Goal: Task Accomplishment & Management: Complete application form

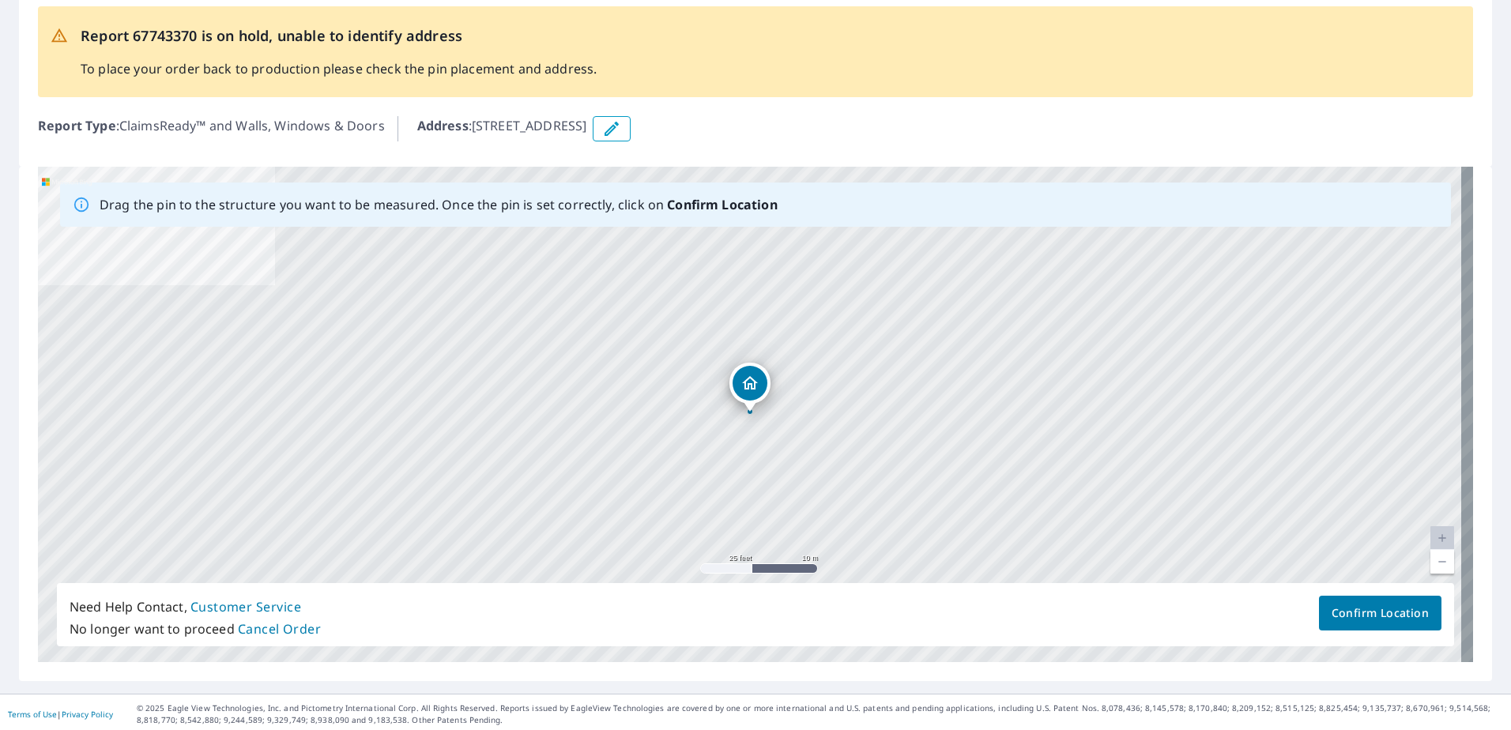
scroll to position [87, 0]
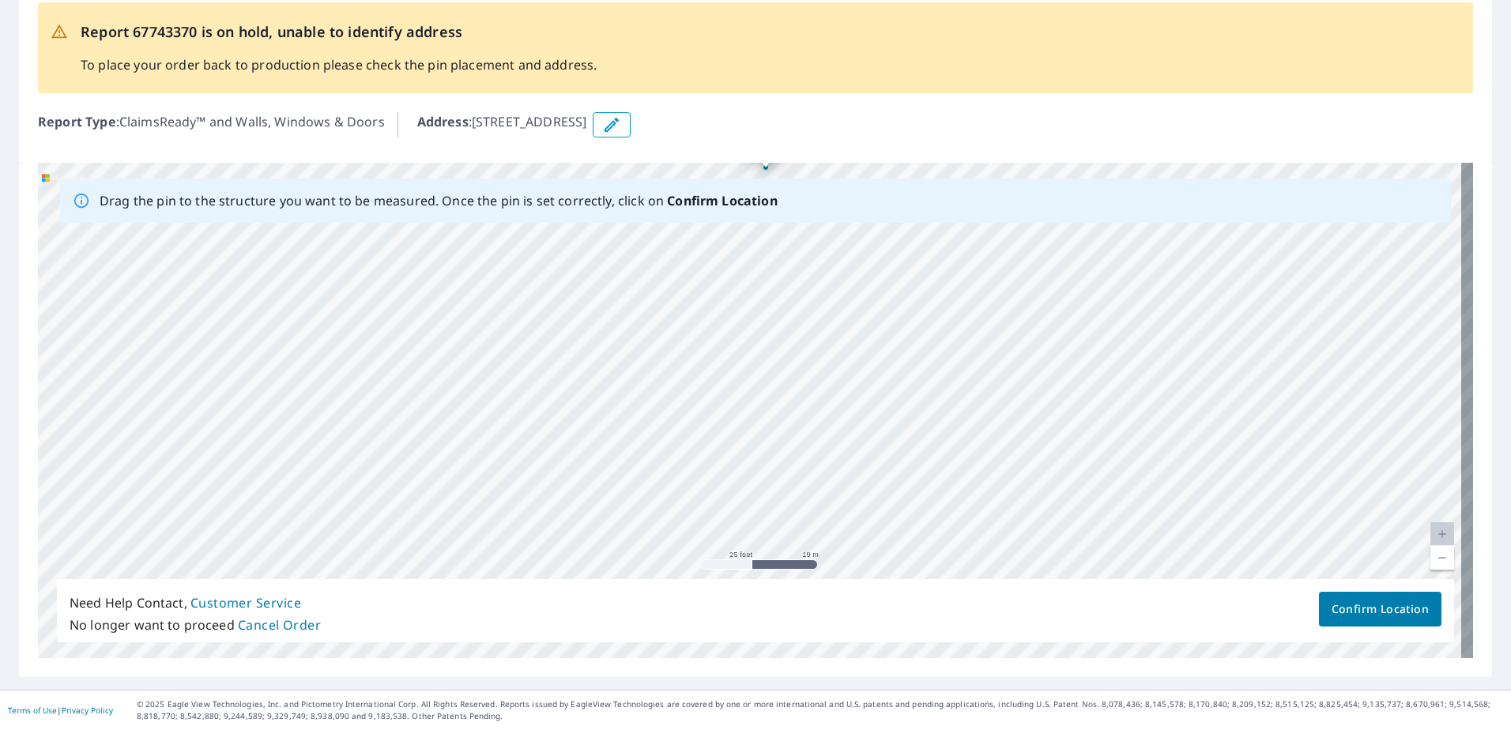
drag, startPoint x: 703, startPoint y: 461, endPoint x: 732, endPoint y: 231, distance: 231.7
click at [732, 220] on div "Drag the pin to the structure you want to be measured. Once the pin is set corr…" at bounding box center [755, 410] width 1435 height 495
drag, startPoint x: 724, startPoint y: 432, endPoint x: 717, endPoint y: 286, distance: 146.4
click at [717, 287] on div "[STREET_ADDRESS][PERSON_NAME]" at bounding box center [755, 410] width 1435 height 495
drag, startPoint x: 732, startPoint y: 495, endPoint x: 757, endPoint y: 285, distance: 211.6
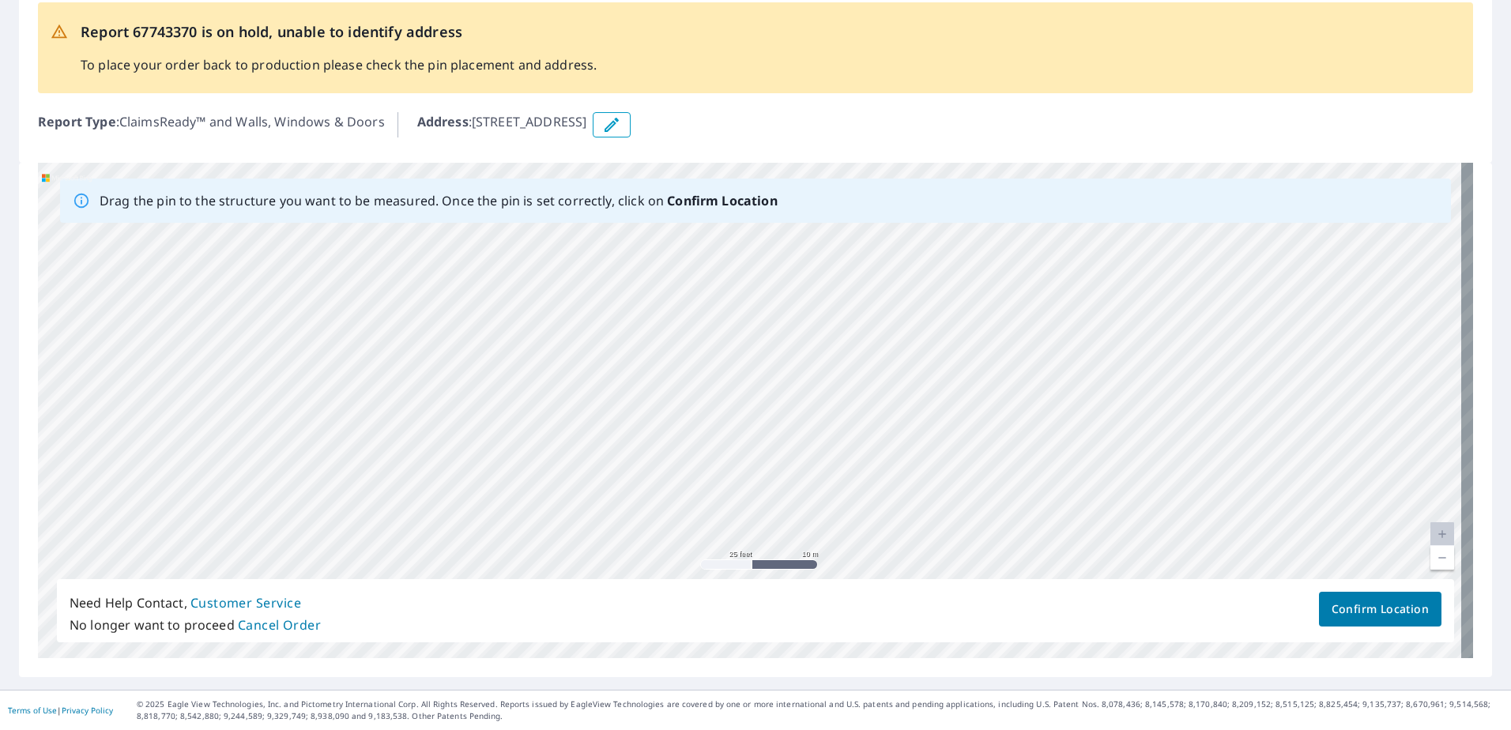
click at [757, 285] on div "[STREET_ADDRESS][PERSON_NAME]" at bounding box center [755, 410] width 1435 height 495
drag, startPoint x: 717, startPoint y: 463, endPoint x: 791, endPoint y: 484, distance: 76.5
click at [791, 484] on div "[STREET_ADDRESS][PERSON_NAME]" at bounding box center [755, 410] width 1435 height 495
drag, startPoint x: 625, startPoint y: 376, endPoint x: 645, endPoint y: 496, distance: 121.8
click at [645, 496] on div "[STREET_ADDRESS][PERSON_NAME]" at bounding box center [755, 410] width 1435 height 495
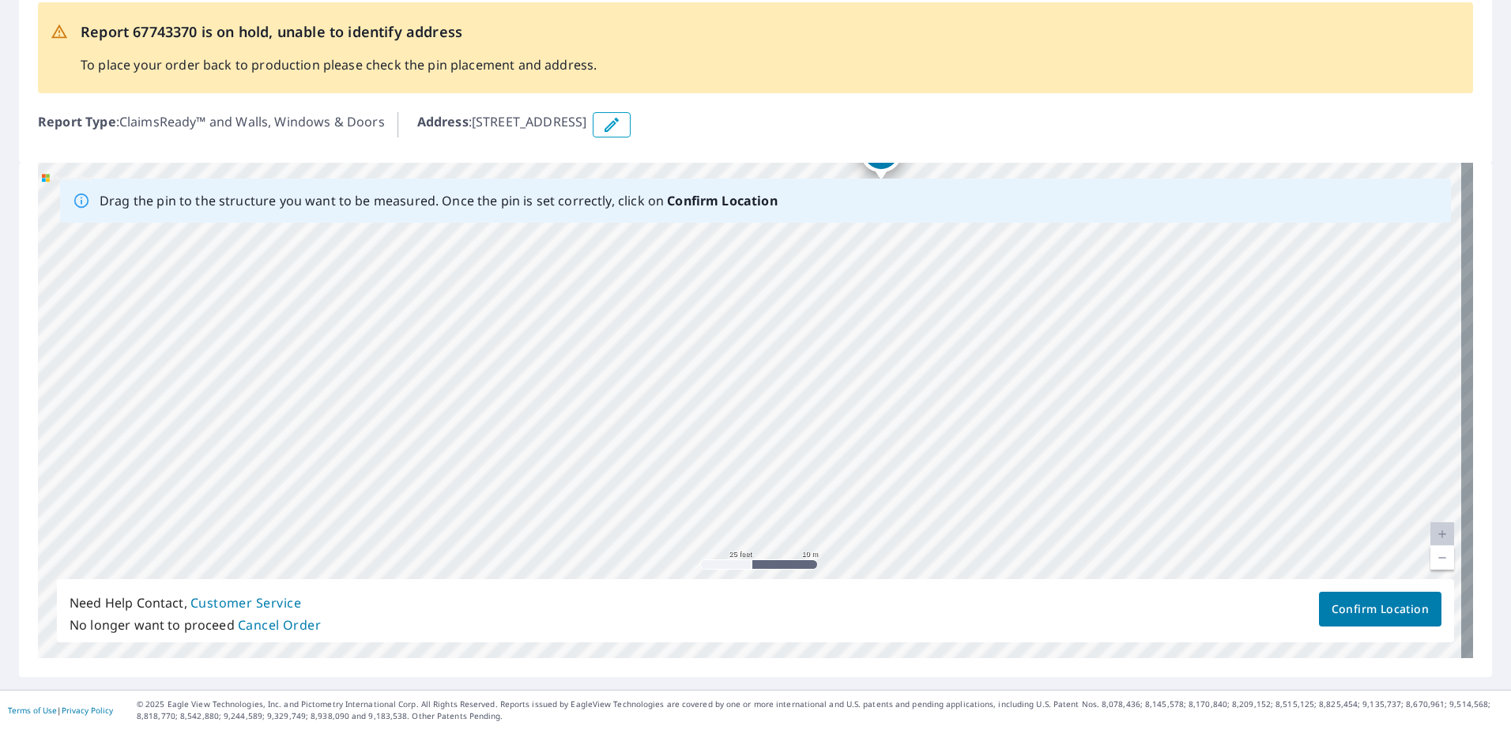
drag, startPoint x: 515, startPoint y: 400, endPoint x: 514, endPoint y: 451, distance: 51.4
click at [514, 451] on div "[STREET_ADDRESS][PERSON_NAME]" at bounding box center [755, 410] width 1435 height 495
drag, startPoint x: 527, startPoint y: 359, endPoint x: 525, endPoint y: 533, distance: 173.8
click at [525, 533] on div "[STREET_ADDRESS][PERSON_NAME]" at bounding box center [755, 410] width 1435 height 495
drag, startPoint x: 534, startPoint y: 414, endPoint x: 577, endPoint y: 307, distance: 115.6
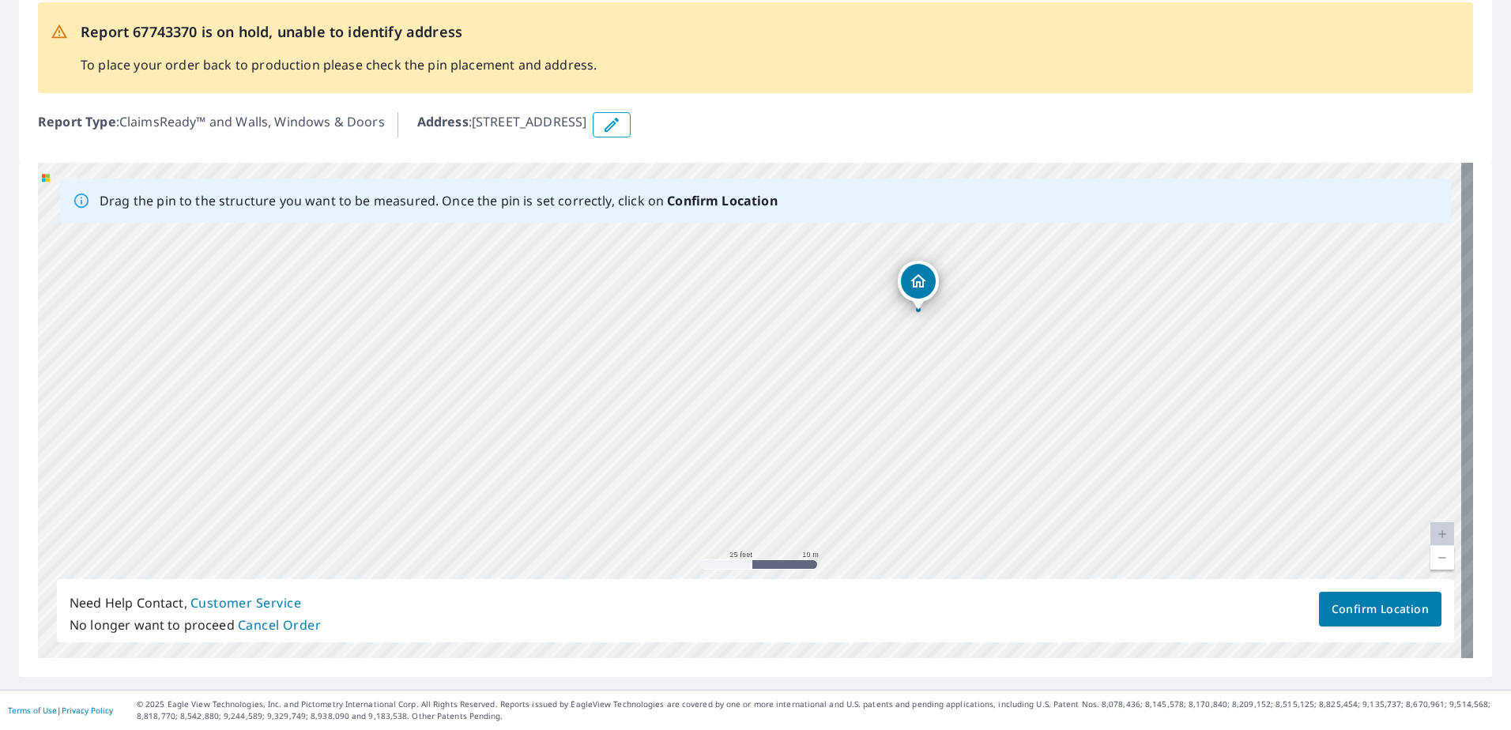
click at [577, 307] on div "[STREET_ADDRESS][PERSON_NAME]" at bounding box center [755, 410] width 1435 height 495
drag, startPoint x: 561, startPoint y: 442, endPoint x: 571, endPoint y: 318, distance: 123.7
click at [571, 318] on div "[STREET_ADDRESS][PERSON_NAME]" at bounding box center [755, 410] width 1435 height 495
drag, startPoint x: 573, startPoint y: 485, endPoint x: 574, endPoint y: 338, distance: 147.0
click at [574, 337] on div "[STREET_ADDRESS][PERSON_NAME]" at bounding box center [755, 410] width 1435 height 495
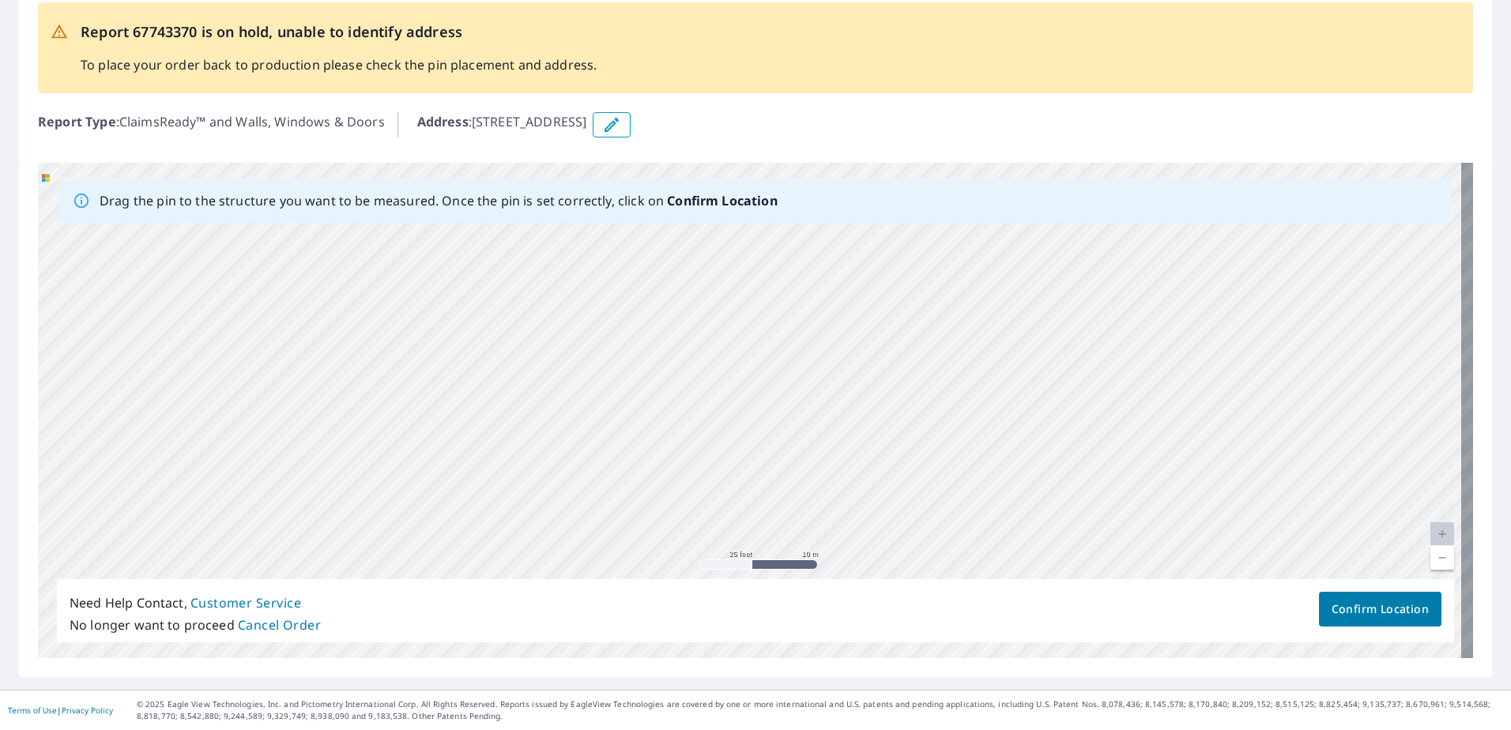
drag, startPoint x: 578, startPoint y: 472, endPoint x: 578, endPoint y: 373, distance: 98.8
click at [578, 373] on div "[STREET_ADDRESS][PERSON_NAME]" at bounding box center [755, 410] width 1435 height 495
drag, startPoint x: 672, startPoint y: 491, endPoint x: 731, endPoint y: 384, distance: 122.7
click at [731, 384] on div "[STREET_ADDRESS][PERSON_NAME]" at bounding box center [755, 410] width 1435 height 495
drag, startPoint x: 762, startPoint y: 308, endPoint x: 715, endPoint y: 437, distance: 137.2
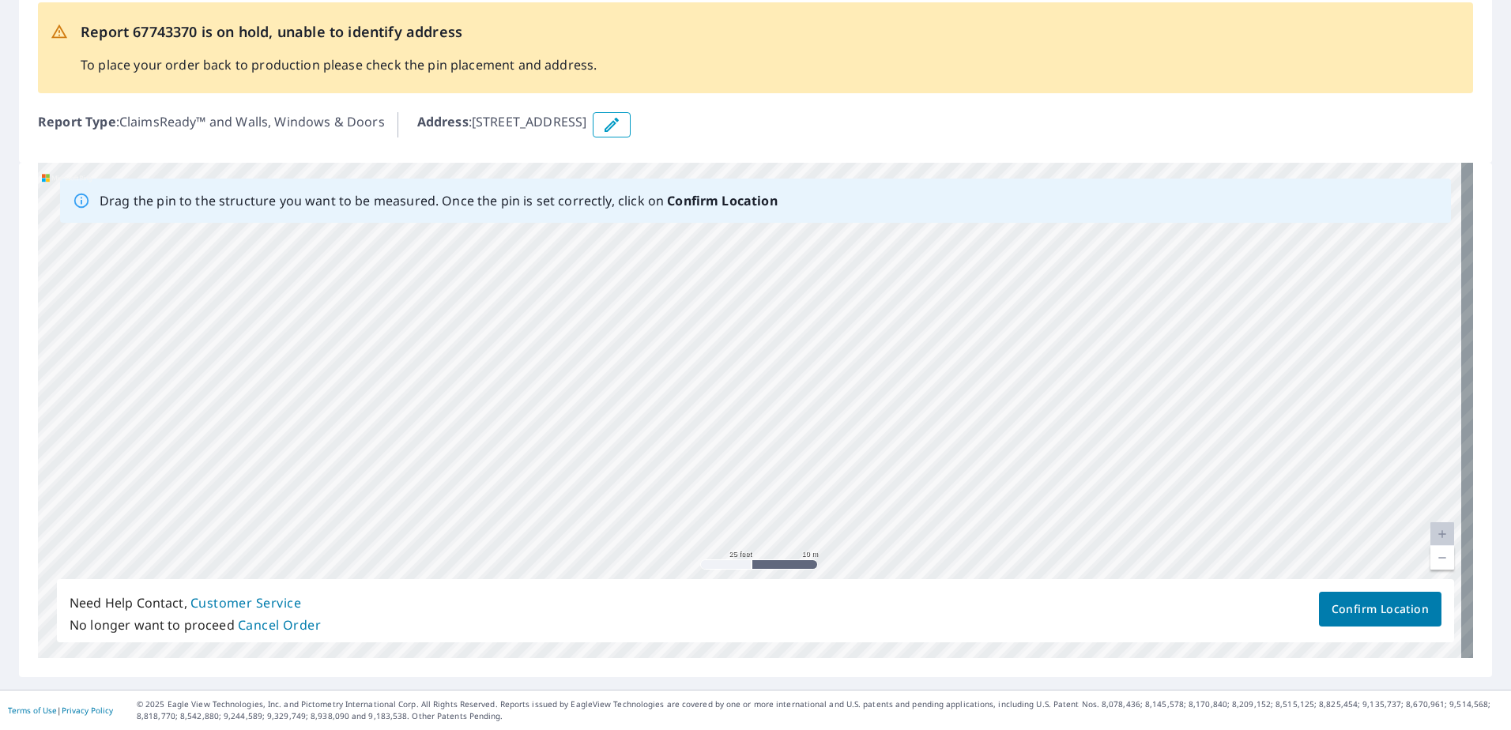
click at [715, 437] on div "[STREET_ADDRESS][PERSON_NAME]" at bounding box center [755, 410] width 1435 height 495
click at [585, 356] on div "[STREET_ADDRESS][PERSON_NAME]" at bounding box center [755, 410] width 1435 height 495
drag, startPoint x: 677, startPoint y: 521, endPoint x: 699, endPoint y: 205, distance: 316.0
click at [699, 205] on div "Drag the pin to the structure you want to be measured. Once the pin is set corr…" at bounding box center [755, 410] width 1435 height 495
drag, startPoint x: 687, startPoint y: 453, endPoint x: 705, endPoint y: 209, distance: 245.5
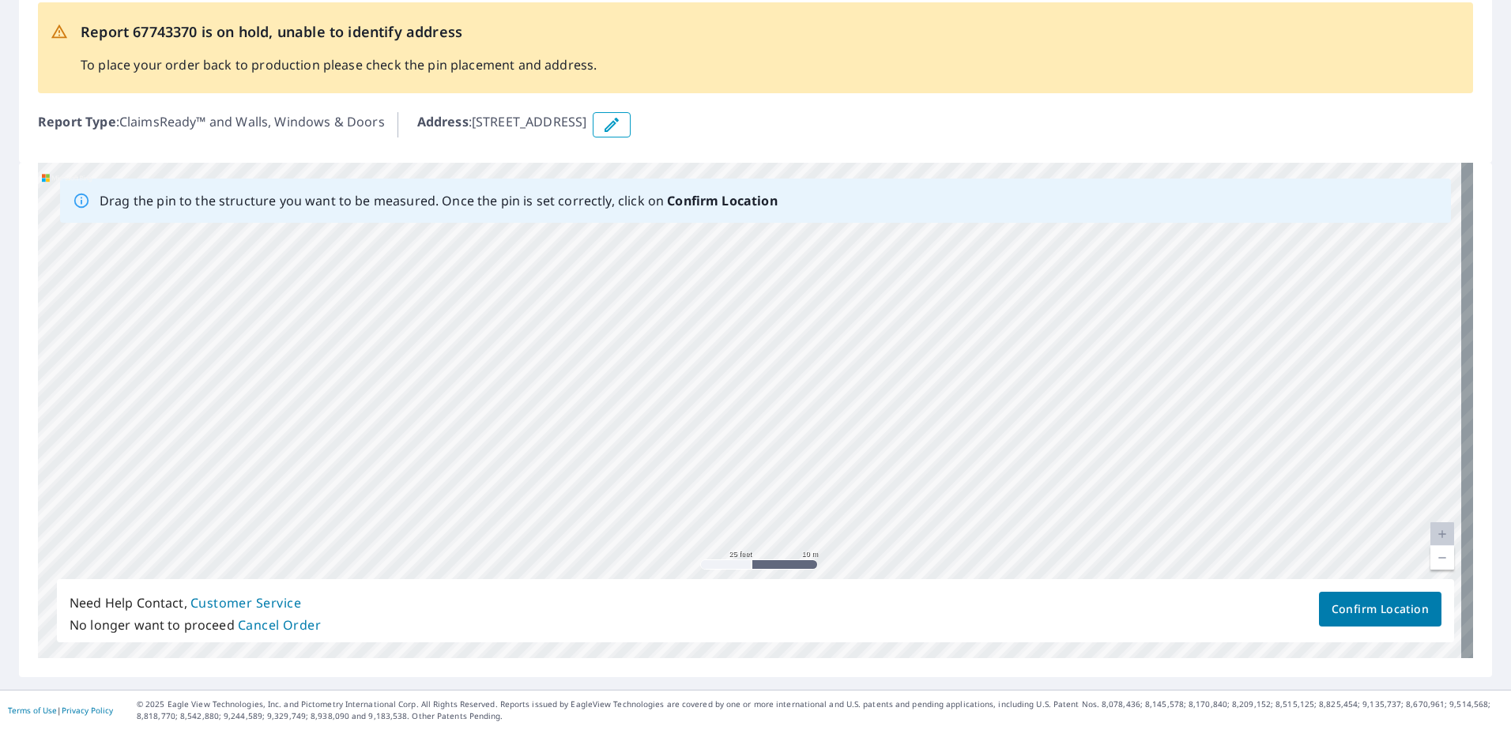
click at [705, 209] on div "Drag the pin to the structure you want to be measured. Once the pin is set corr…" at bounding box center [755, 410] width 1435 height 495
click at [660, 476] on div "[STREET_ADDRESS][PERSON_NAME]" at bounding box center [755, 410] width 1435 height 495
drag, startPoint x: 658, startPoint y: 332, endPoint x: 626, endPoint y: 540, distance: 210.3
drag, startPoint x: 674, startPoint y: 497, endPoint x: 676, endPoint y: 328, distance: 169.1
click at [676, 328] on div "[STREET_ADDRESS][PERSON_NAME]" at bounding box center [755, 410] width 1435 height 495
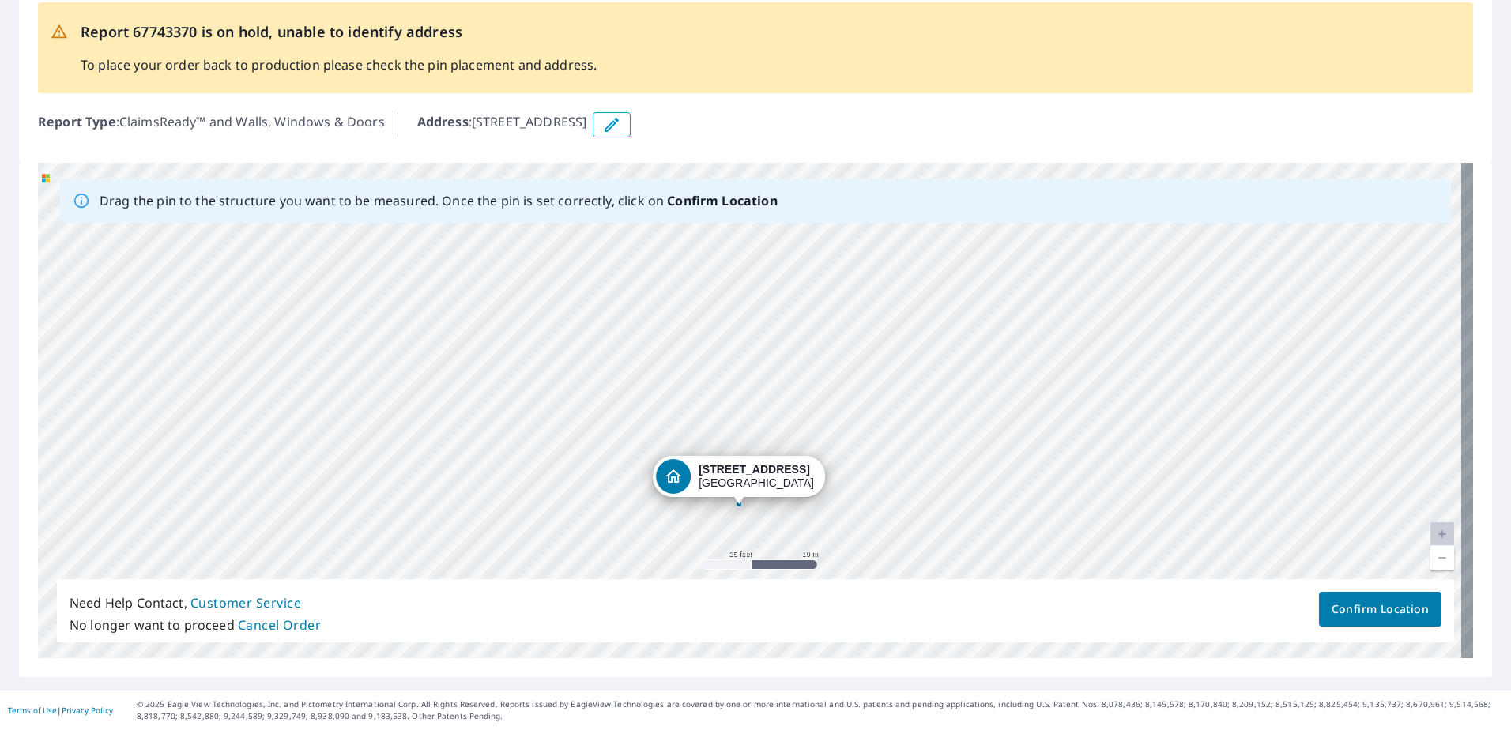
drag, startPoint x: 679, startPoint y: 228, endPoint x: 667, endPoint y: 494, distance: 265.8
click at [667, 494] on div "[STREET_ADDRESS][PERSON_NAME]" at bounding box center [755, 410] width 1435 height 495
drag, startPoint x: 661, startPoint y: 367, endPoint x: 705, endPoint y: 450, distance: 93.6
click at [705, 450] on div "[STREET_ADDRESS][PERSON_NAME]" at bounding box center [755, 410] width 1435 height 495
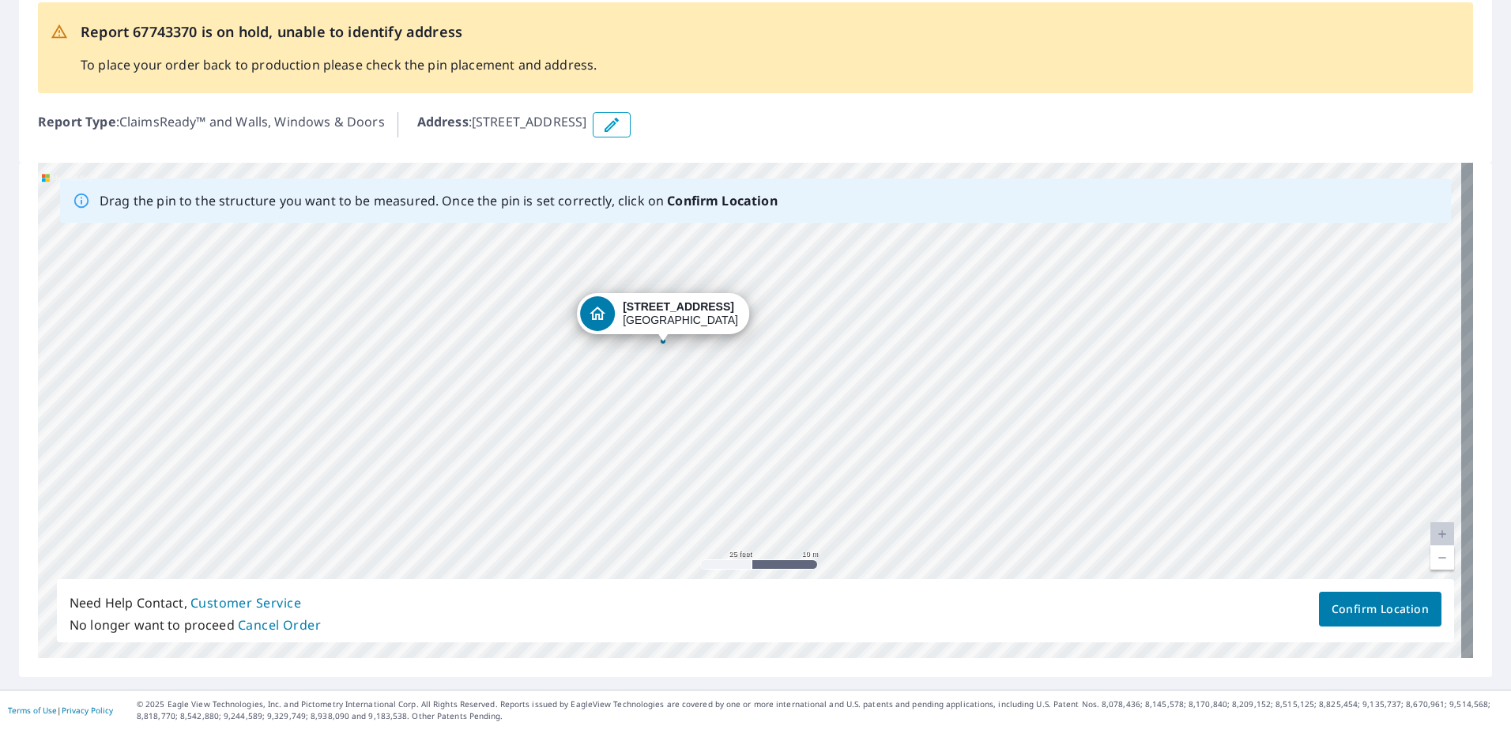
drag, startPoint x: 817, startPoint y: 401, endPoint x: 664, endPoint y: 340, distance: 165.2
click at [664, 340] on div "[STREET_ADDRESS][PERSON_NAME]" at bounding box center [755, 410] width 1435 height 495
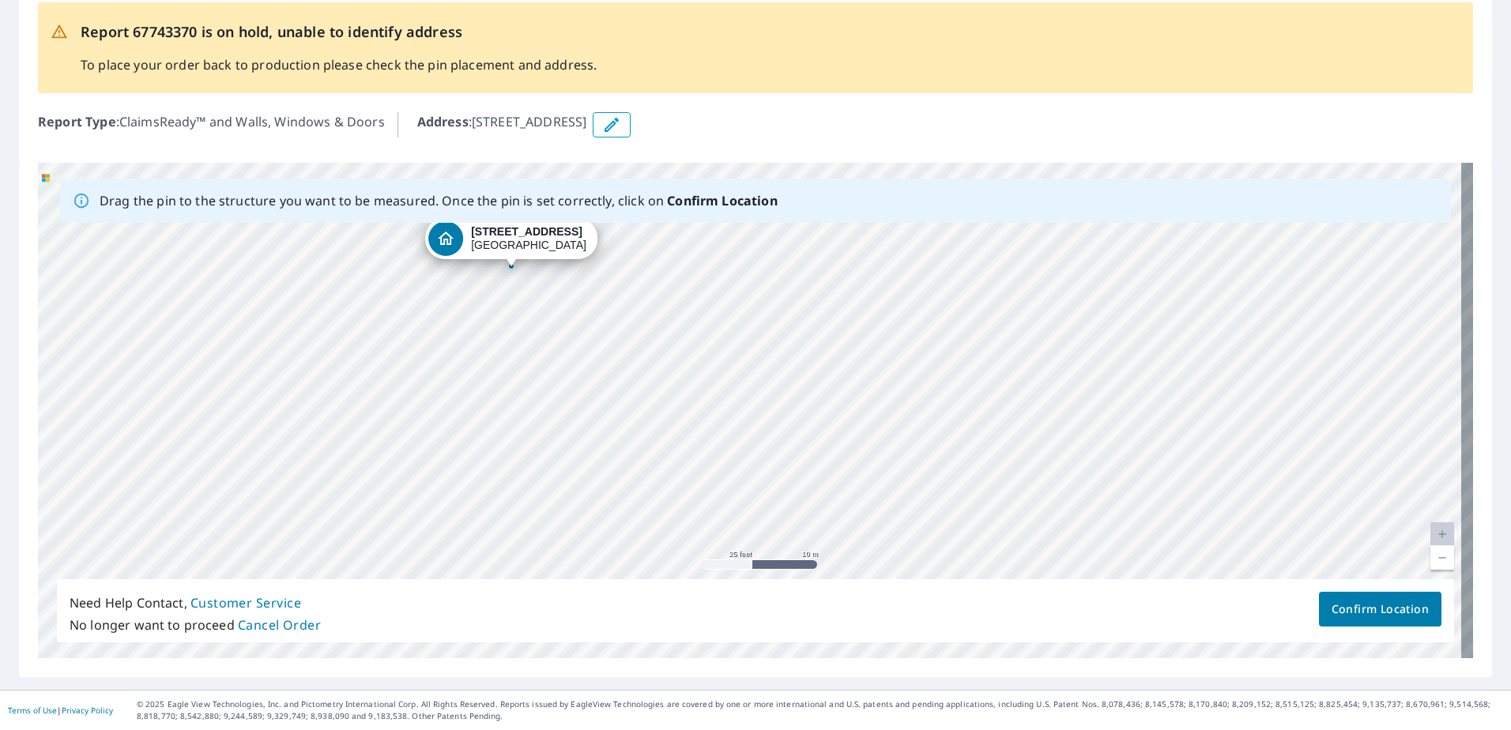
drag, startPoint x: 751, startPoint y: 408, endPoint x: 509, endPoint y: 265, distance: 281.3
click at [509, 265] on div "[STREET_ADDRESS][PERSON_NAME]" at bounding box center [755, 410] width 1435 height 495
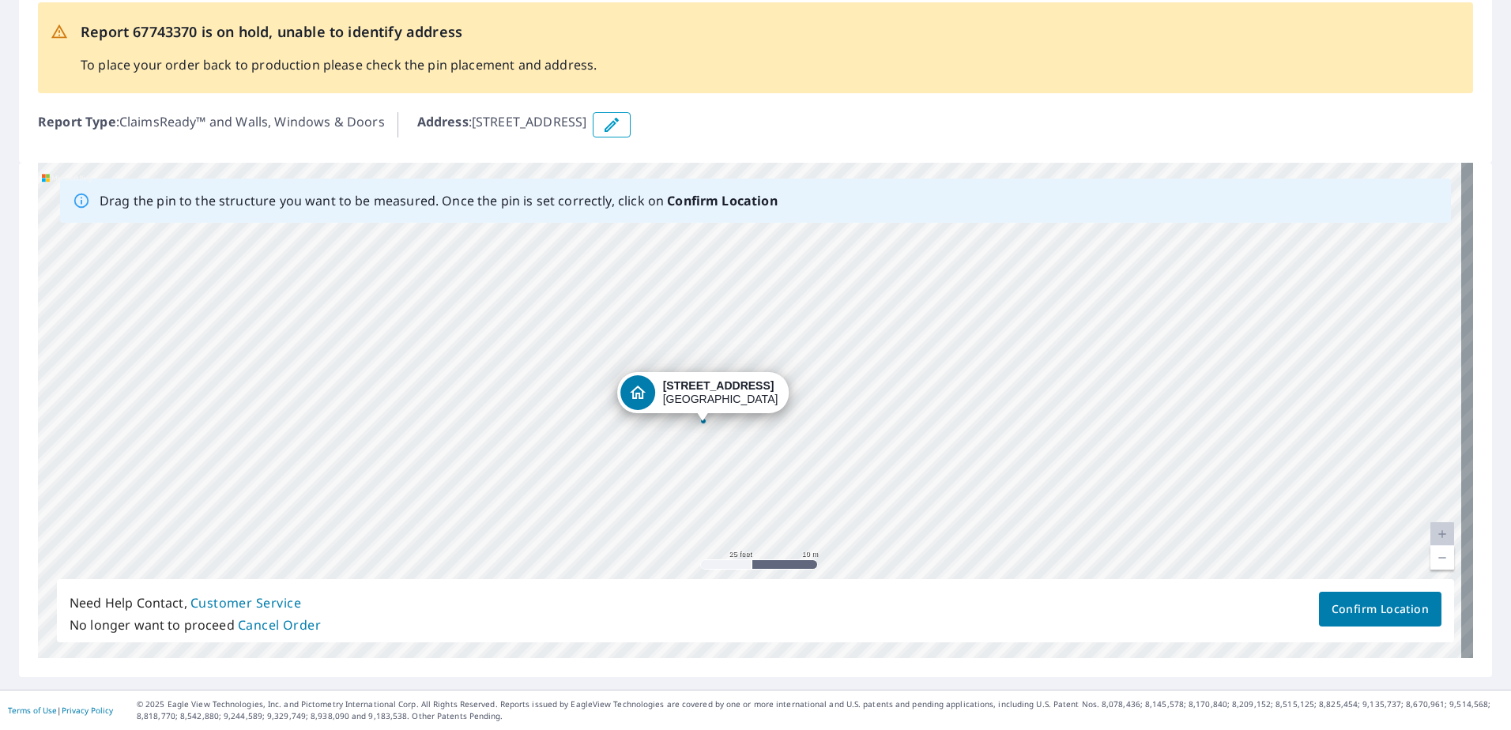
drag, startPoint x: 773, startPoint y: 435, endPoint x: 726, endPoint y: 449, distance: 48.5
click at [726, 449] on div "[STREET_ADDRESS][PERSON_NAME]" at bounding box center [755, 410] width 1435 height 495
drag, startPoint x: 254, startPoint y: 604, endPoint x: 131, endPoint y: 601, distance: 122.5
click at [131, 601] on p "Need Help Contact, Customer Service" at bounding box center [195, 603] width 251 height 22
click at [1366, 604] on span "Confirm Location" at bounding box center [1379, 610] width 97 height 20
